Goal: Find specific page/section

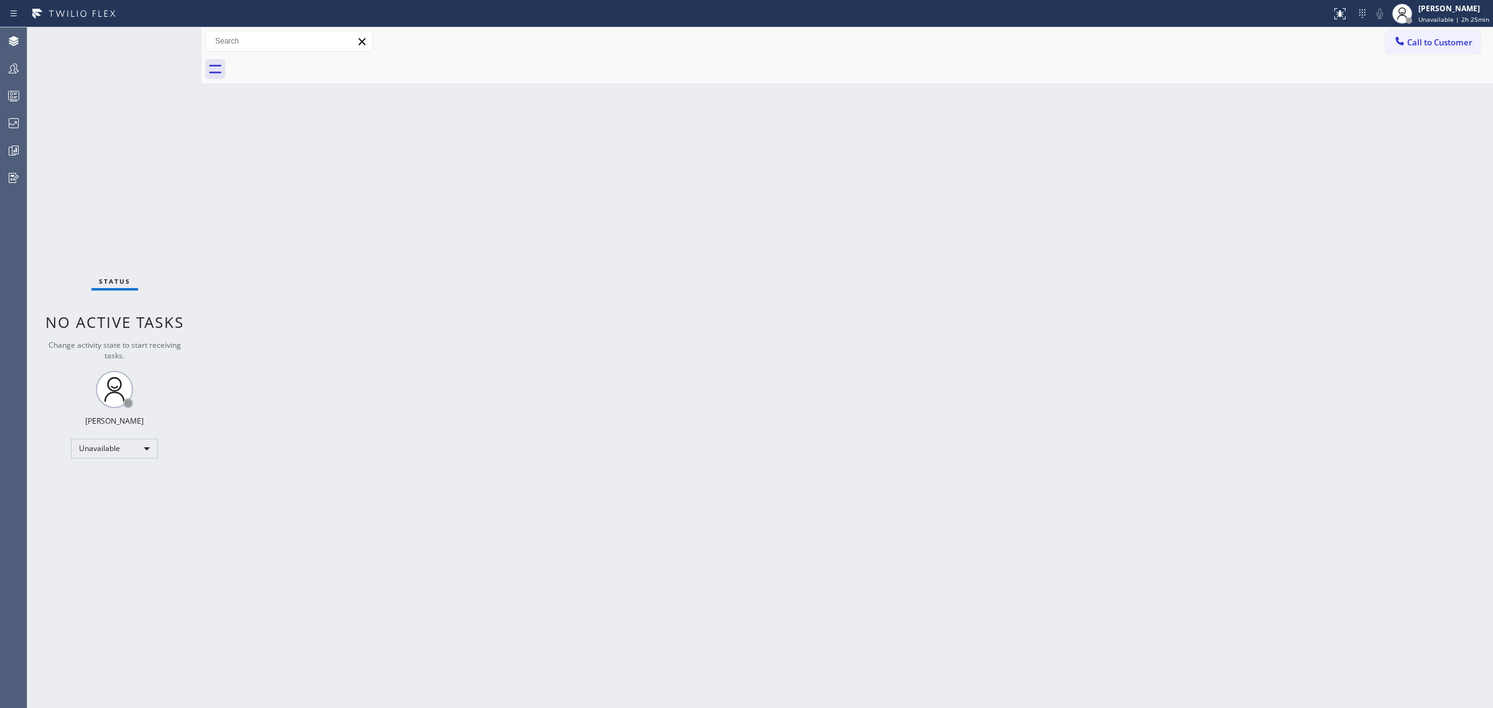
click at [10, 123] on icon at bounding box center [13, 123] width 15 height 15
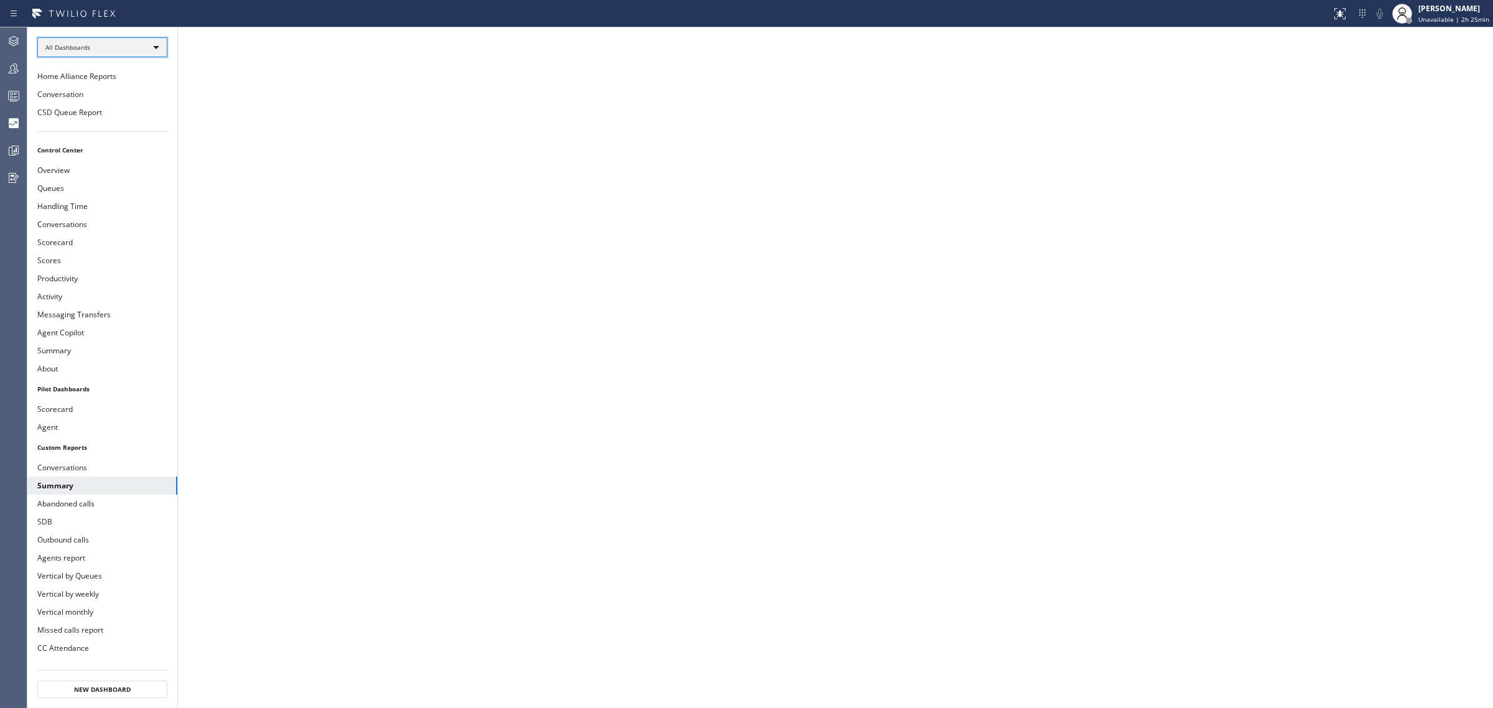
click at [128, 50] on div "All Dashboards" at bounding box center [102, 47] width 130 height 20
drag, startPoint x: 149, startPoint y: 193, endPoint x: 220, endPoint y: 231, distance: 80.2
click at [220, 231] on div at bounding box center [746, 354] width 1493 height 708
click at [63, 228] on button "Conversations" at bounding box center [102, 224] width 150 height 18
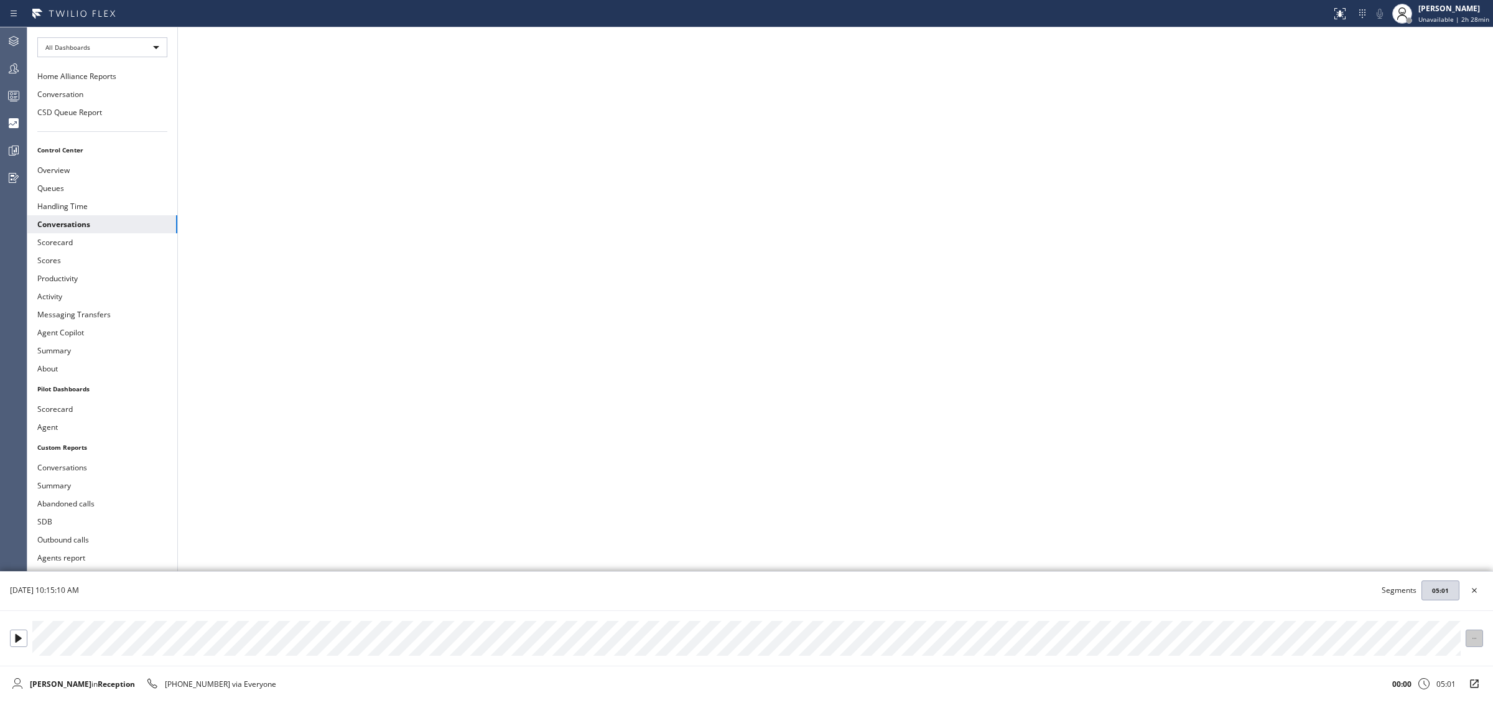
click at [1471, 635] on icon at bounding box center [1474, 638] width 8 height 8
click at [1430, 679] on li "Copy Download Link" at bounding box center [1429, 678] width 111 height 19
